Goal: Transaction & Acquisition: Purchase product/service

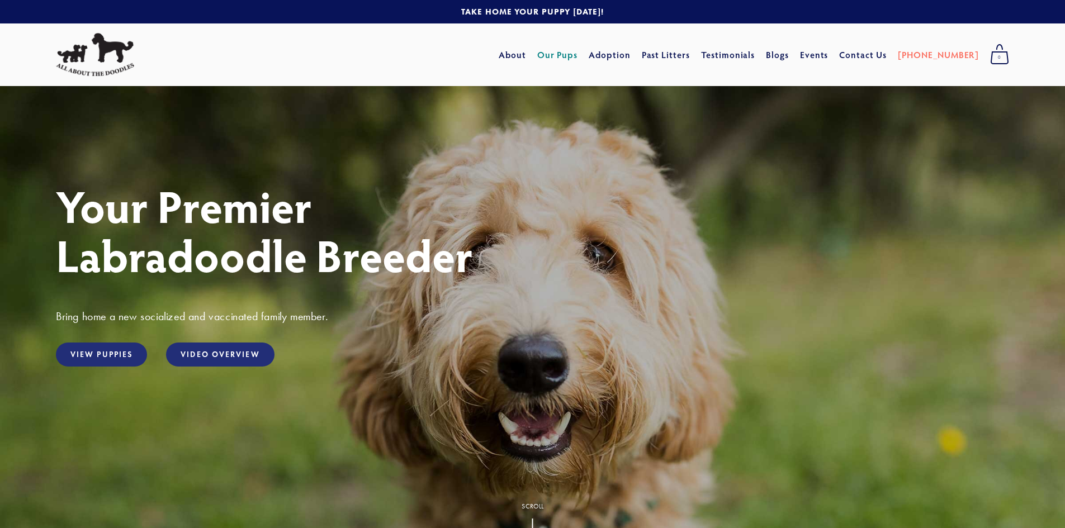
click at [578, 56] on link "Our Pups" at bounding box center [557, 55] width 41 height 20
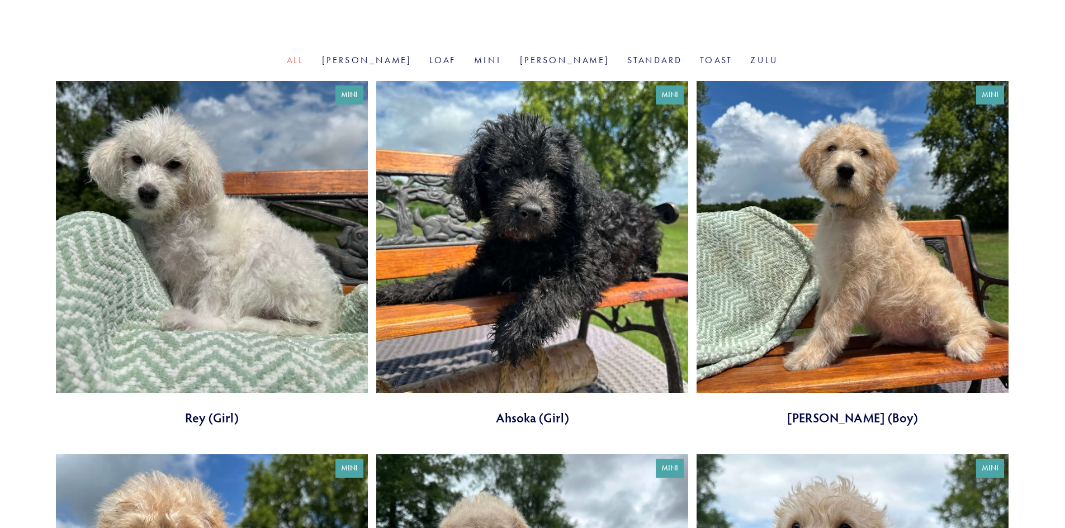
scroll to position [280, 0]
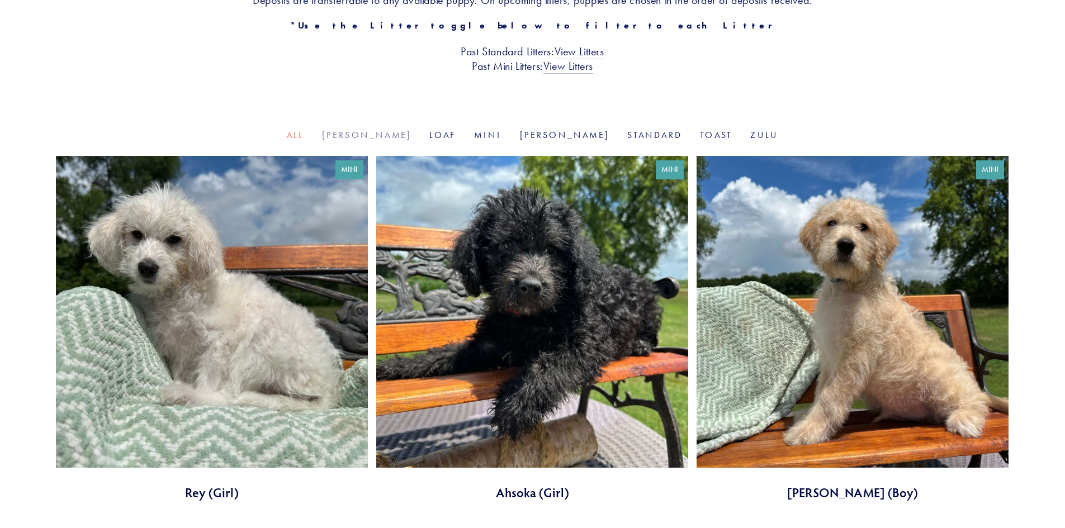
click at [390, 135] on link "[PERSON_NAME]" at bounding box center [367, 135] width 90 height 11
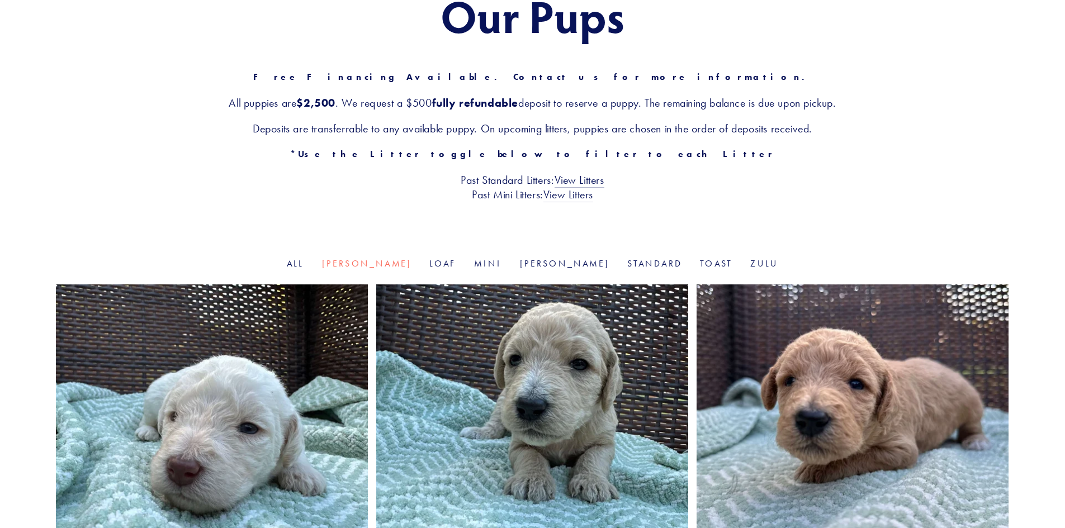
scroll to position [112, 0]
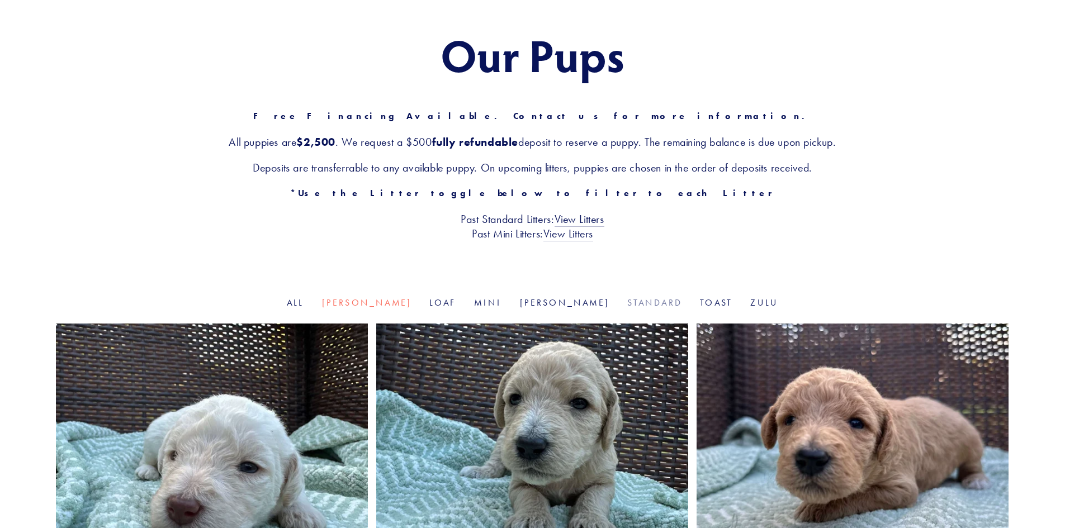
click at [627, 302] on link "Standard" at bounding box center [654, 302] width 55 height 11
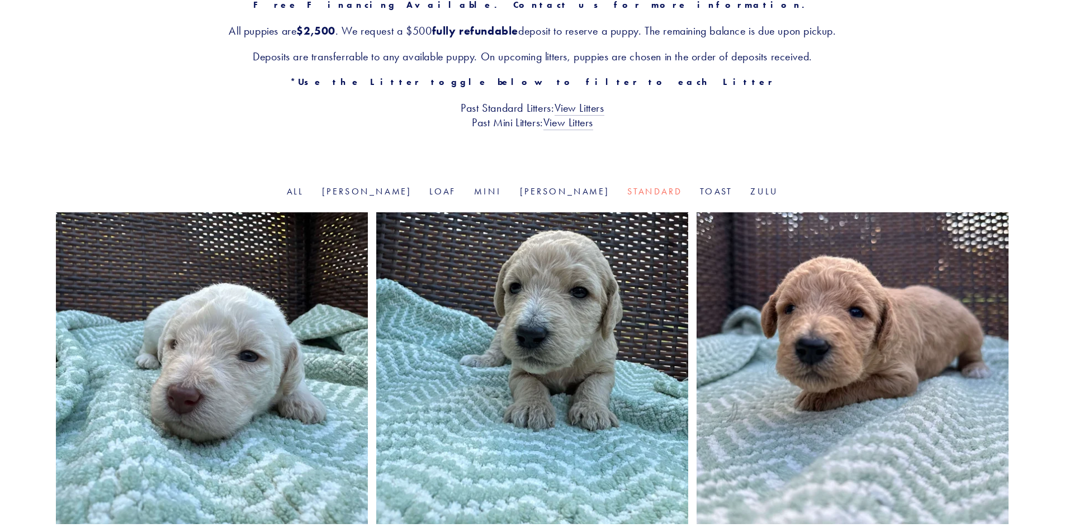
scroll to position [224, 0]
click at [573, 105] on link "View Litters" at bounding box center [580, 108] width 50 height 15
